Goal: Task Accomplishment & Management: Use online tool/utility

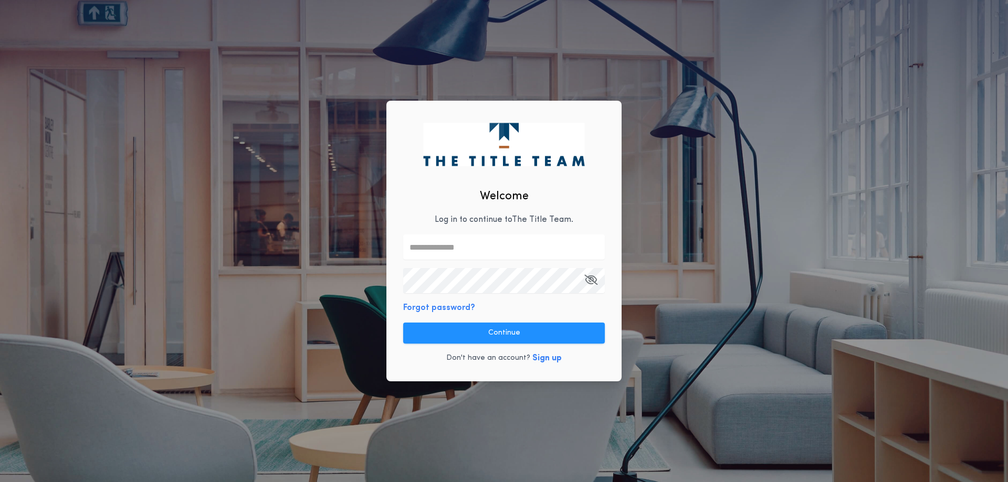
click at [456, 218] on p "Log in to continue to The Title Team ." at bounding box center [504, 220] width 139 height 13
click at [446, 254] on input "text" at bounding box center [504, 247] width 202 height 25
type input "**********"
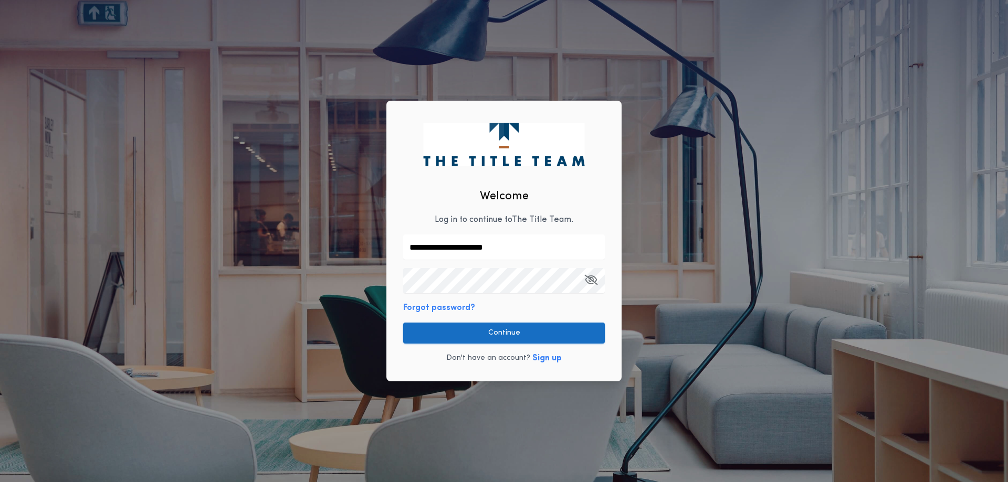
click at [485, 329] on button "Continue" at bounding box center [504, 333] width 202 height 21
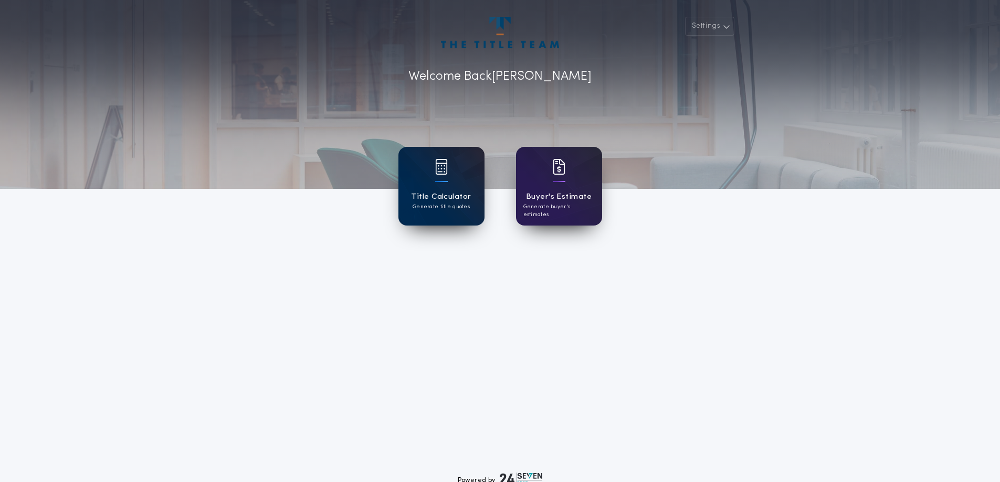
click at [422, 203] on p "Generate title quotes" at bounding box center [441, 207] width 57 height 8
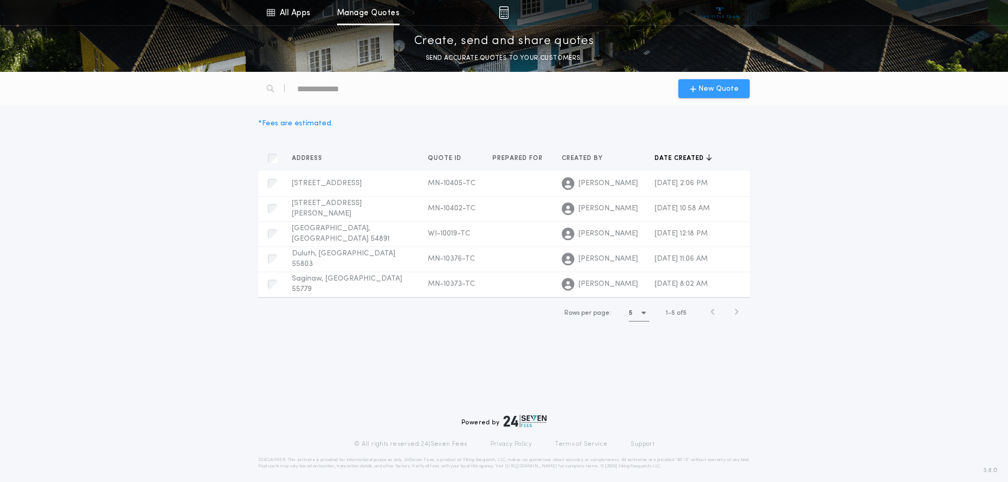
click at [712, 90] on span "New Quote" at bounding box center [718, 88] width 40 height 11
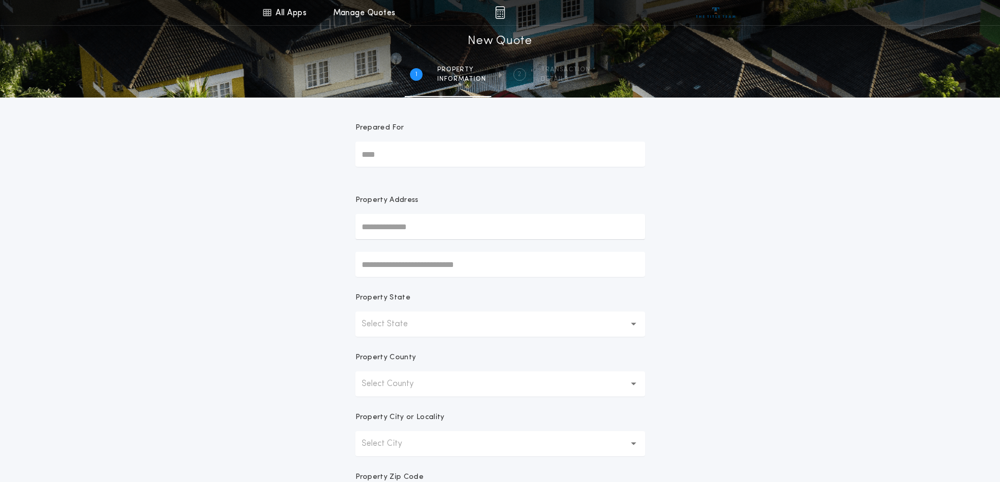
click at [428, 229] on input "text" at bounding box center [500, 226] width 290 height 25
type input "**********"
click at [455, 261] on input "text" at bounding box center [500, 264] width 290 height 25
click at [529, 334] on button "Select State" at bounding box center [500, 324] width 290 height 25
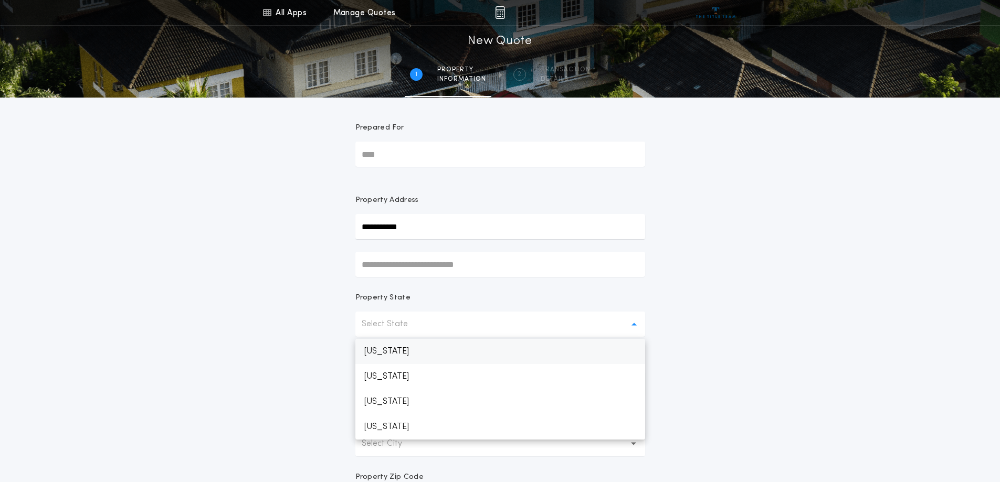
click at [383, 349] on p "[US_STATE]" at bounding box center [500, 351] width 290 height 25
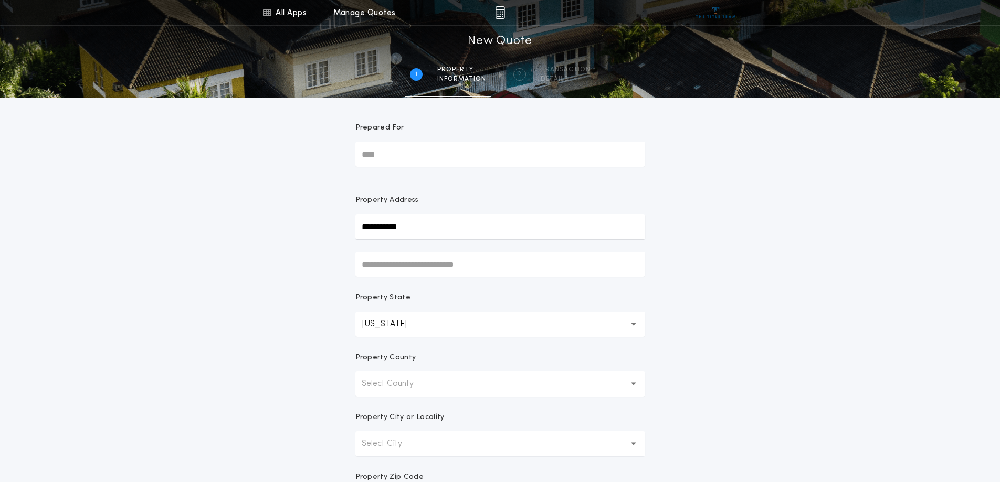
click at [458, 385] on button "Select County" at bounding box center [500, 384] width 290 height 25
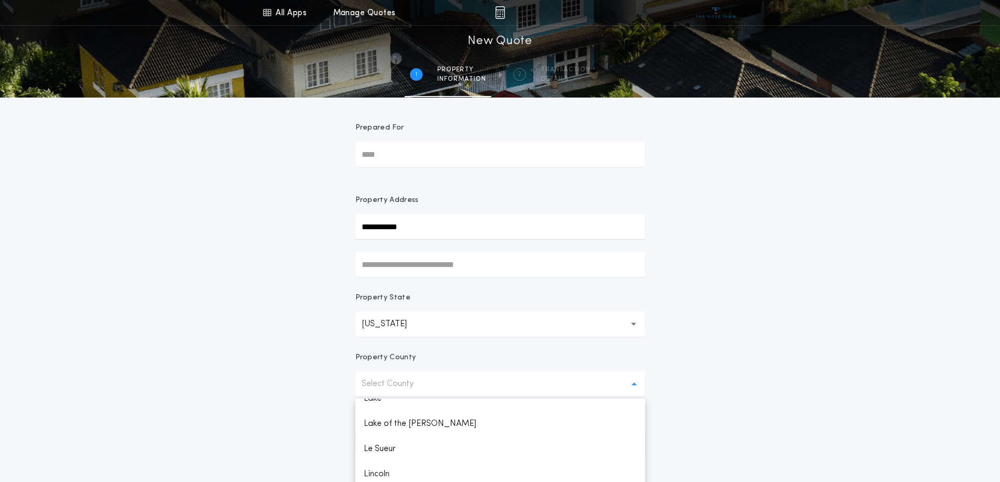
scroll to position [892, 0]
click at [373, 450] on p "Lake" at bounding box center [500, 451] width 290 height 25
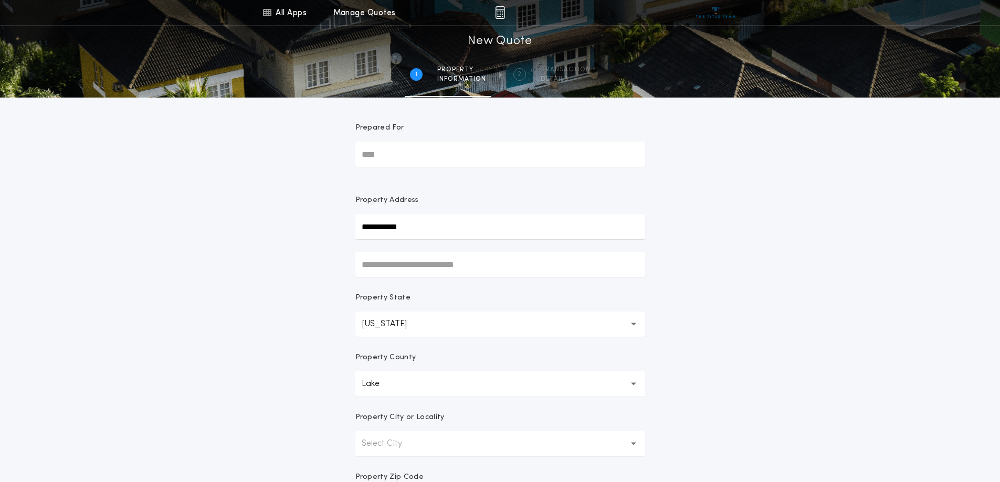
click at [749, 338] on div "**********" at bounding box center [500, 300] width 1000 height 600
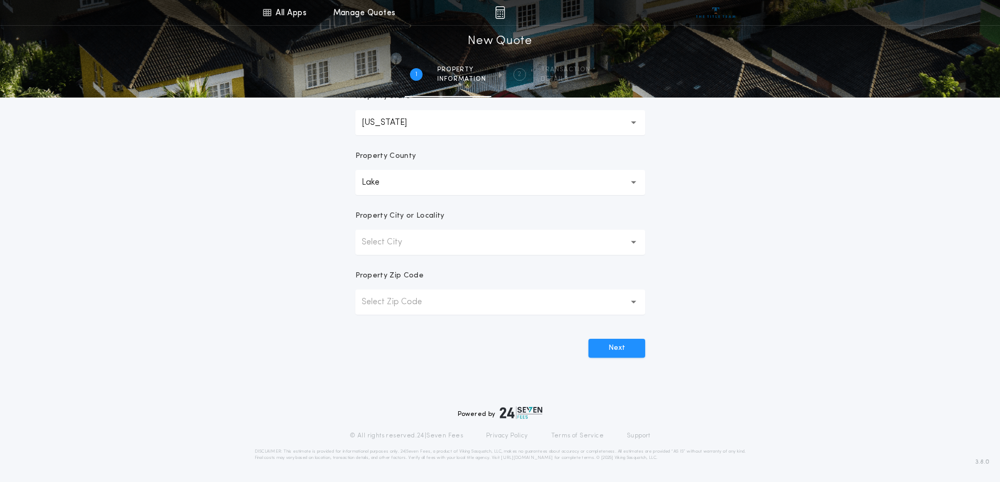
click at [642, 240] on button "Select City" at bounding box center [500, 242] width 290 height 25
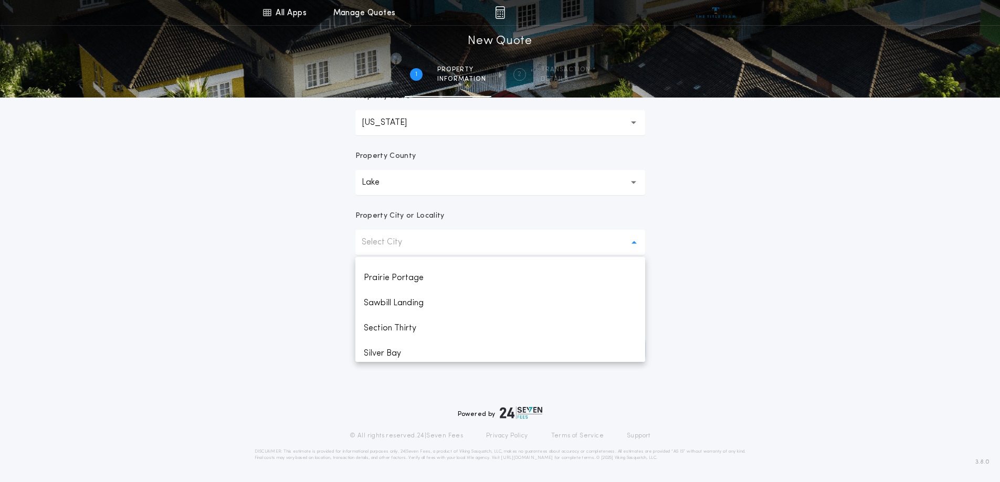
scroll to position [525, 0]
click at [417, 324] on p "Two Harbors" at bounding box center [500, 324] width 290 height 25
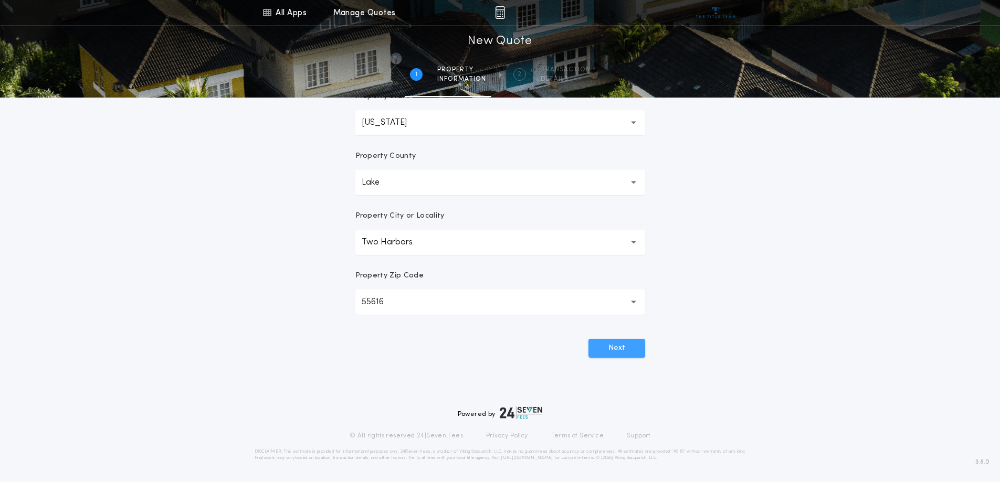
click at [621, 353] on button "Next" at bounding box center [616, 348] width 57 height 19
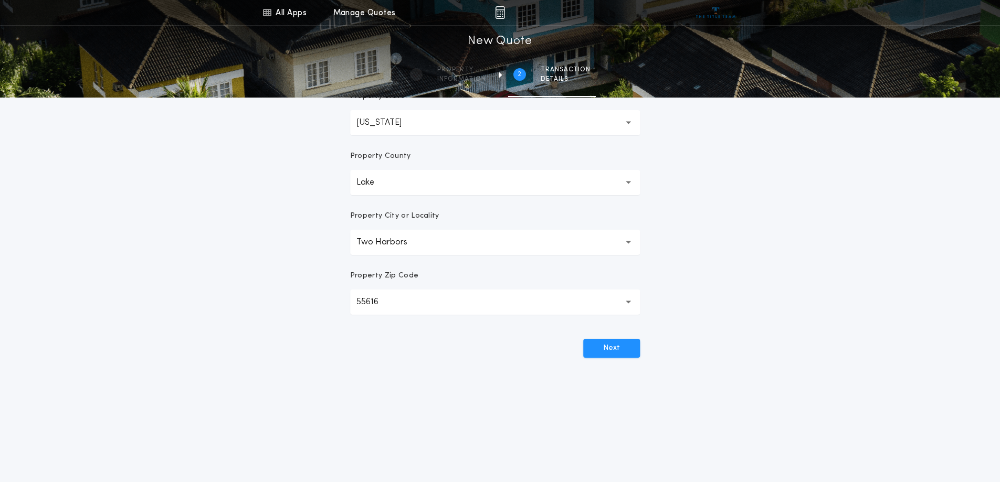
scroll to position [0, 0]
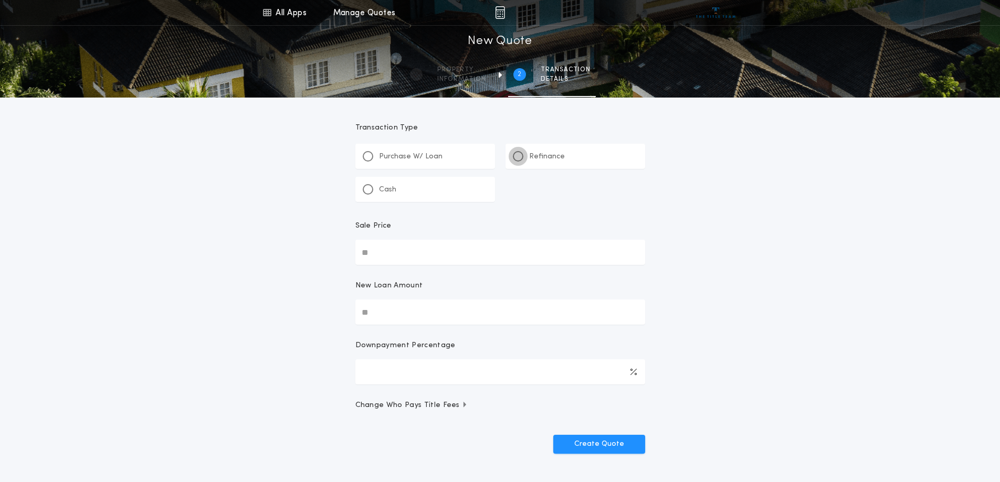
click at [521, 155] on div at bounding box center [518, 156] width 10 height 10
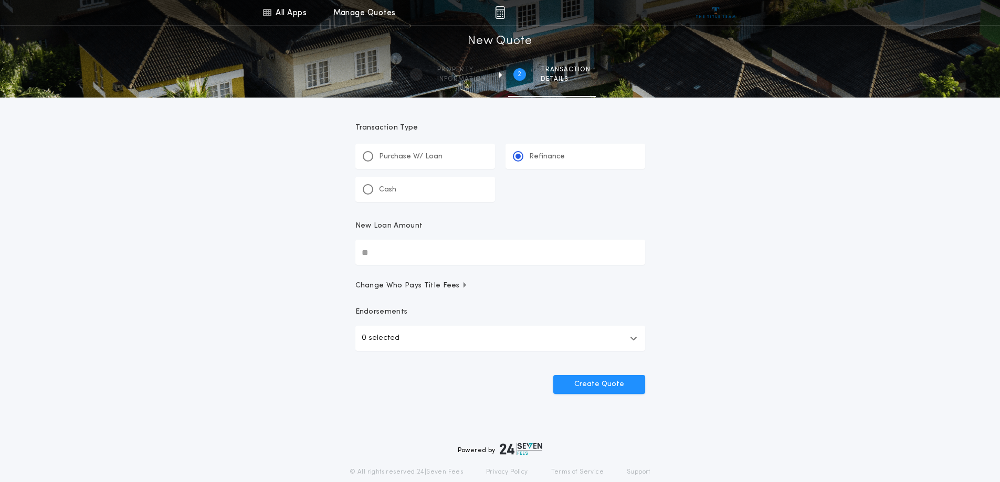
drag, startPoint x: 416, startPoint y: 253, endPoint x: 319, endPoint y: 262, distance: 97.6
click at [319, 262] on div "All Apps Title Calculator Buyer's Estimate Menu All Apps Manage Quotes 2 /2 New…" at bounding box center [500, 217] width 1000 height 435
type input "********"
click at [316, 261] on div "All Apps Title Calculator Buyer's Estimate Menu All Apps Manage Quotes 2 /2 New…" at bounding box center [500, 217] width 1000 height 435
click at [595, 383] on button "Create Quote" at bounding box center [599, 384] width 92 height 19
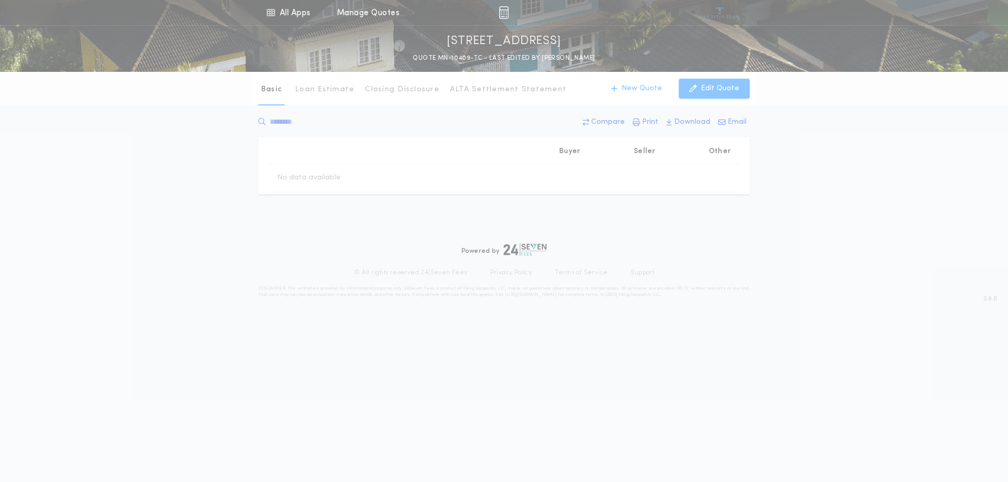
type input "********"
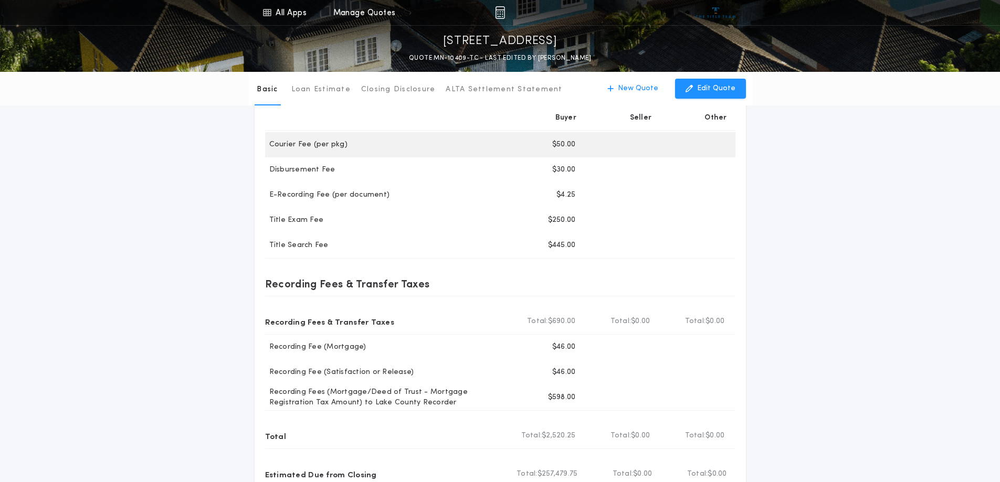
scroll to position [315, 0]
